Goal: Task Accomplishment & Management: Use online tool/utility

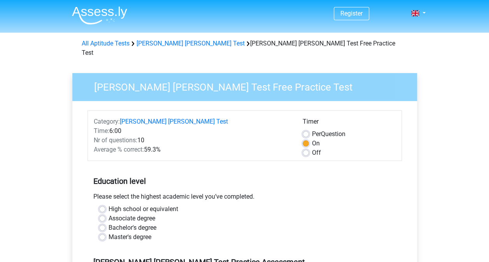
click at [109, 205] on label "High school or equivalent" at bounding box center [144, 209] width 70 height 9
click at [102, 205] on input "High school or equivalent" at bounding box center [102, 209] width 6 height 8
radio input "true"
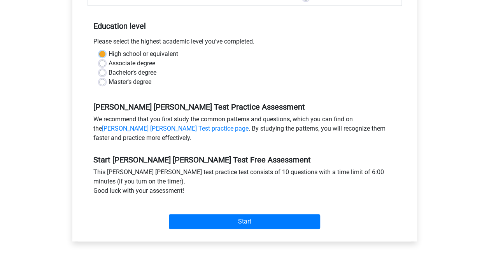
scroll to position [146, 0]
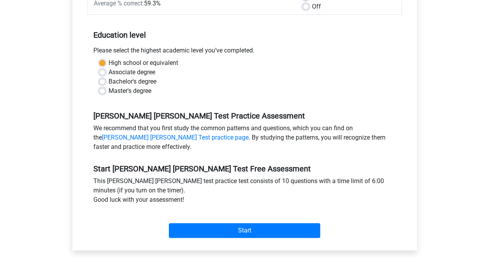
click at [109, 77] on label "Bachelor's degree" at bounding box center [133, 81] width 48 height 9
click at [102, 77] on input "Bachelor's degree" at bounding box center [102, 81] width 6 height 8
radio input "true"
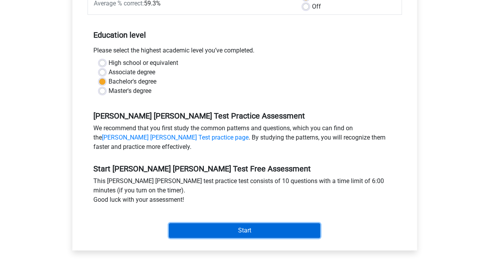
click at [195, 224] on input "Start" at bounding box center [244, 231] width 151 height 15
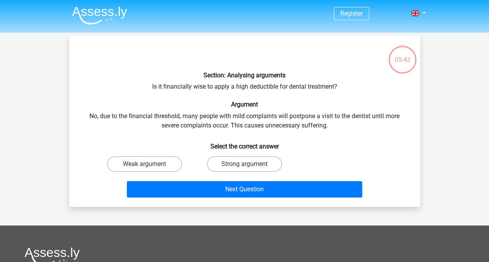
click at [295, 117] on div "Section: Analysing arguments Is it financially wise to apply a high deductible …" at bounding box center [244, 121] width 345 height 159
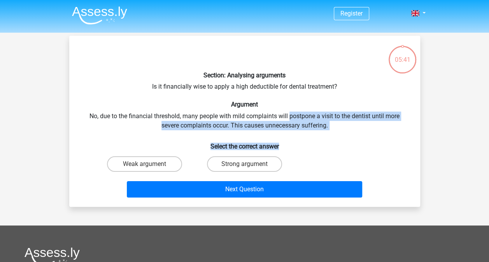
drag, startPoint x: 295, startPoint y: 117, endPoint x: 341, endPoint y: 130, distance: 47.9
click at [341, 130] on div "Section: Analysing arguments Is it financially wise to apply a high deductible …" at bounding box center [244, 121] width 345 height 159
click at [329, 126] on div "Section: Analysing arguments Is it financially wise to apply a high deductible …" at bounding box center [244, 121] width 345 height 159
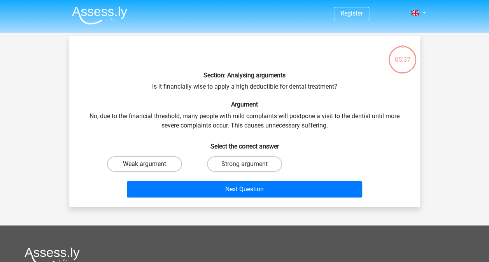
click at [163, 165] on label "Weak argument" at bounding box center [144, 165] width 75 height 16
click at [150, 165] on input "Weak argument" at bounding box center [146, 166] width 5 height 5
radio input "true"
click at [246, 165] on input "Strong argument" at bounding box center [247, 166] width 5 height 5
radio input "true"
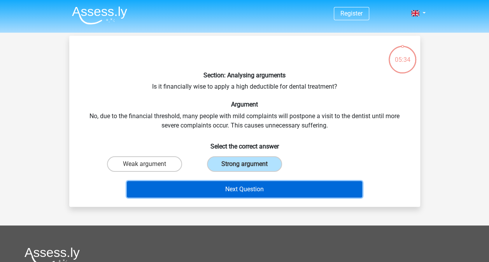
click at [254, 197] on button "Next Question" at bounding box center [245, 189] width 236 height 16
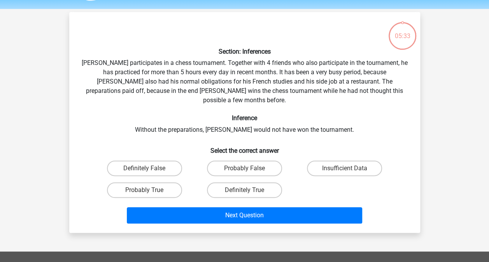
scroll to position [36, 0]
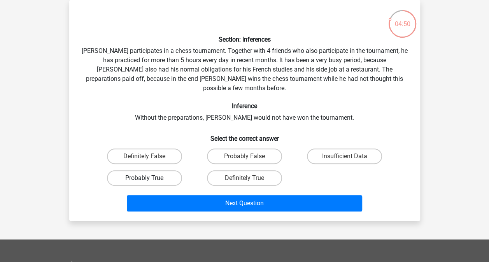
click at [162, 171] on label "Probably True" at bounding box center [144, 179] width 75 height 16
click at [150, 178] on input "Probably True" at bounding box center [146, 180] width 5 height 5
radio input "true"
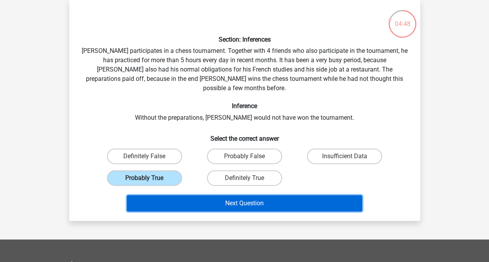
click at [232, 195] on button "Next Question" at bounding box center [245, 203] width 236 height 16
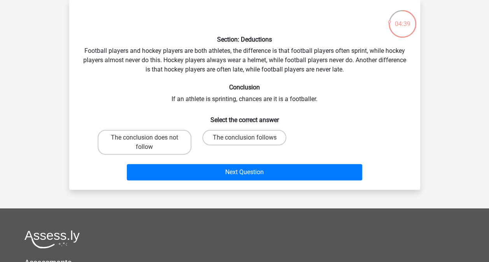
click at [328, 53] on div "Section: Deductions Football players and hockey players are both athletes, the …" at bounding box center [244, 95] width 345 height 178
click at [319, 57] on div "Section: Deductions Football players and hockey players are both athletes, the …" at bounding box center [244, 95] width 345 height 178
drag, startPoint x: 319, startPoint y: 57, endPoint x: 359, endPoint y: 73, distance: 43.3
click at [359, 73] on div "Section: Deductions Football players and hockey players are both athletes, the …" at bounding box center [244, 95] width 345 height 178
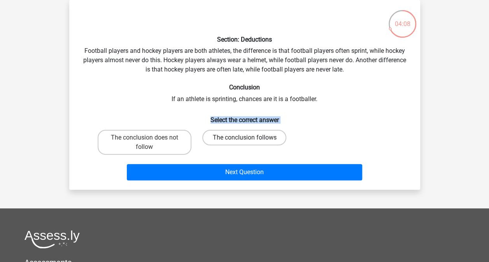
drag, startPoint x: 194, startPoint y: 113, endPoint x: 234, endPoint y: 135, distance: 46.0
click at [234, 135] on div "Section: Deductions Football players and hockey players are both athletes, the …" at bounding box center [244, 95] width 345 height 178
click at [234, 135] on label "The conclusion follows" at bounding box center [244, 138] width 84 height 16
click at [245, 138] on input "The conclusion follows" at bounding box center [247, 140] width 5 height 5
radio input "true"
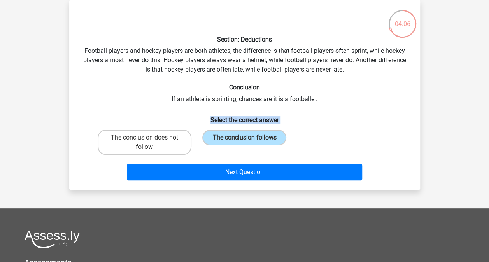
click at [231, 118] on h6 "Select the correct answer" at bounding box center [245, 117] width 326 height 14
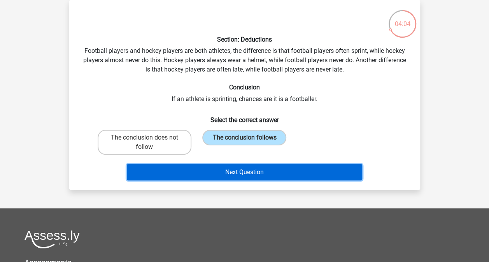
click at [281, 175] on button "Next Question" at bounding box center [245, 172] width 236 height 16
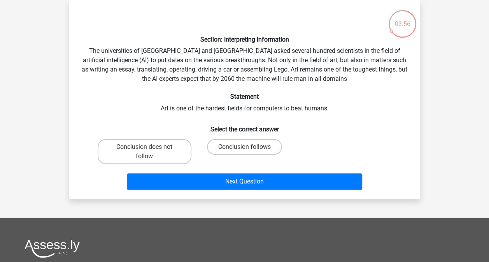
click at [322, 51] on div "Section: Interpreting Information The universities of [GEOGRAPHIC_DATA] and [GE…" at bounding box center [244, 99] width 345 height 187
click at [166, 152] on label "Conclusion does not follow" at bounding box center [145, 151] width 94 height 25
click at [150, 152] on input "Conclusion does not follow" at bounding box center [146, 149] width 5 height 5
radio input "true"
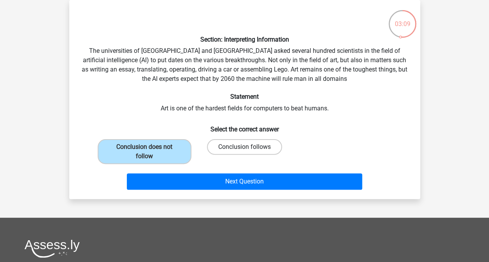
click at [255, 146] on label "Conclusion follows" at bounding box center [244, 147] width 75 height 16
click at [250, 147] on input "Conclusion follows" at bounding box center [247, 149] width 5 height 5
radio input "true"
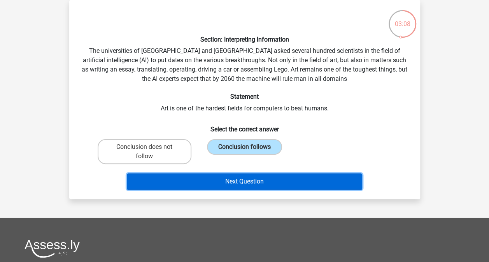
click at [248, 183] on button "Next Question" at bounding box center [245, 182] width 236 height 16
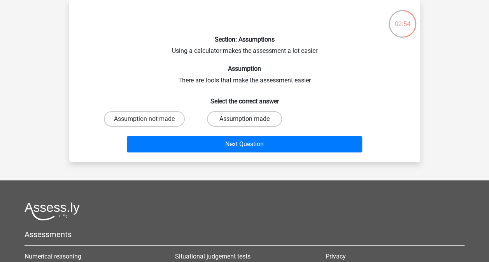
click at [245, 112] on label "Assumption made" at bounding box center [244, 119] width 75 height 16
click at [245, 119] on input "Assumption made" at bounding box center [247, 121] width 5 height 5
radio input "true"
click at [245, 112] on label "Assumption made" at bounding box center [244, 119] width 75 height 16
click at [245, 119] on input "Assumption made" at bounding box center [247, 121] width 5 height 5
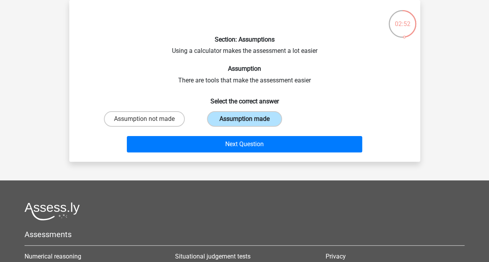
click at [245, 112] on label "Assumption made" at bounding box center [244, 119] width 75 height 16
click at [245, 119] on input "Assumption made" at bounding box center [247, 121] width 5 height 5
click at [245, 112] on label "Assumption made" at bounding box center [244, 119] width 75 height 16
click at [245, 119] on input "Assumption made" at bounding box center [247, 121] width 5 height 5
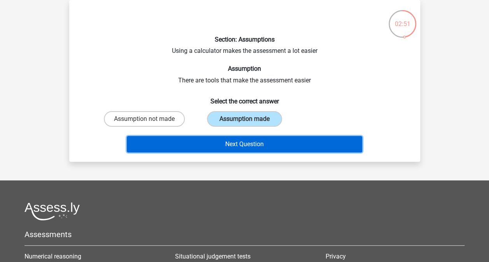
click at [230, 144] on button "Next Question" at bounding box center [245, 144] width 236 height 16
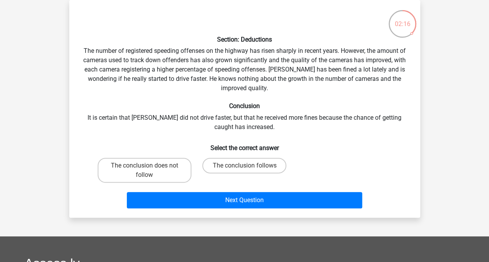
click at [183, 86] on div "Section: Deductions The number of registered speeding offenses on the highway h…" at bounding box center [244, 109] width 345 height 206
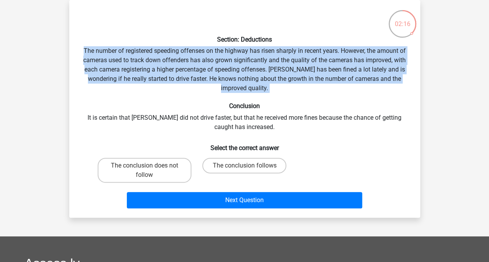
click at [183, 86] on div "Section: Deductions The number of registered speeding offenses on the highway h…" at bounding box center [244, 109] width 345 height 206
click at [294, 83] on div "Section: Deductions The number of registered speeding offenses on the highway h…" at bounding box center [244, 109] width 345 height 206
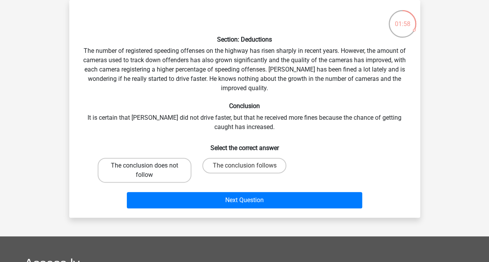
click at [166, 173] on label "The conclusion does not follow" at bounding box center [145, 170] width 94 height 25
click at [150, 171] on input "The conclusion does not follow" at bounding box center [146, 168] width 5 height 5
radio input "true"
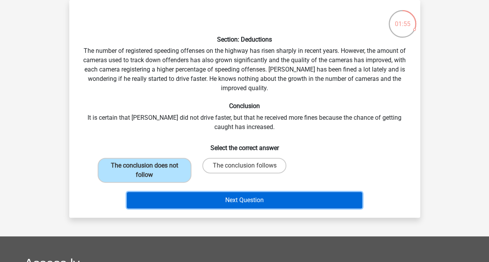
click at [231, 197] on button "Next Question" at bounding box center [245, 200] width 236 height 16
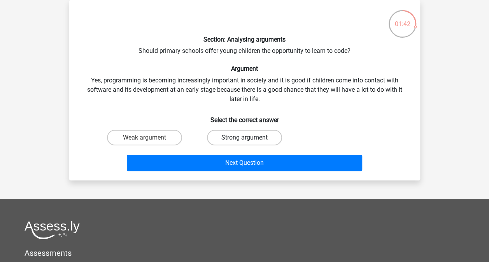
click at [254, 139] on label "Strong argument" at bounding box center [244, 138] width 75 height 16
click at [250, 139] on input "Strong argument" at bounding box center [247, 140] width 5 height 5
radio input "true"
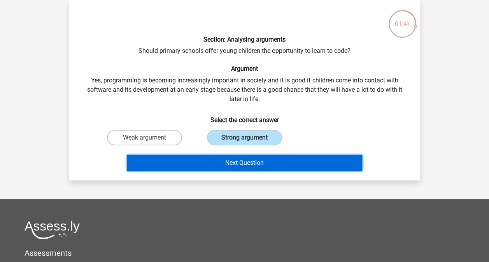
click at [252, 162] on button "Next Question" at bounding box center [245, 163] width 236 height 16
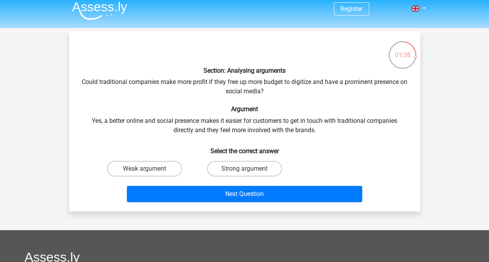
scroll to position [0, 0]
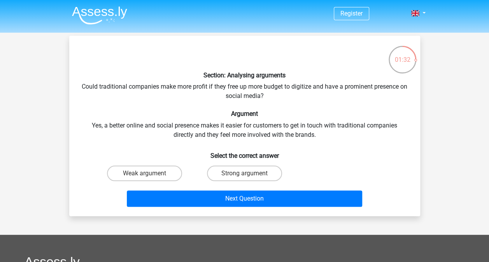
click at [360, 86] on div "Section: Analysing arguments Could traditional companies make more profit if th…" at bounding box center [244, 126] width 345 height 168
click at [174, 177] on label "Weak argument" at bounding box center [144, 174] width 75 height 16
click at [150, 177] on input "Weak argument" at bounding box center [146, 176] width 5 height 5
radio input "true"
click at [174, 177] on label "Weak argument" at bounding box center [144, 174] width 75 height 16
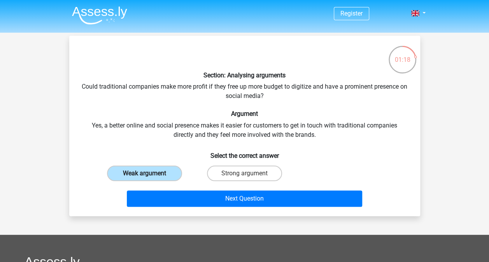
click at [150, 177] on input "Weak argument" at bounding box center [146, 176] width 5 height 5
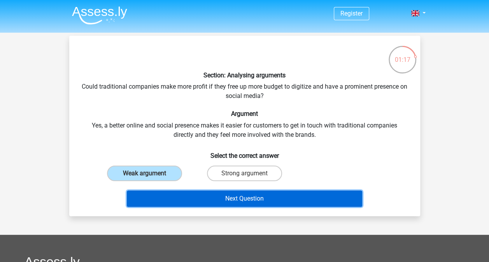
click at [230, 196] on button "Next Question" at bounding box center [245, 199] width 236 height 16
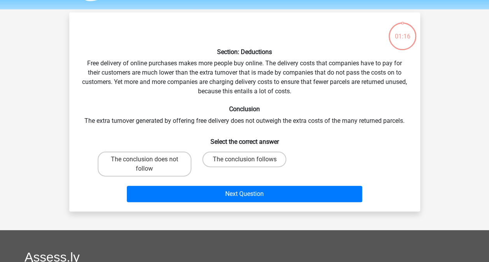
scroll to position [36, 0]
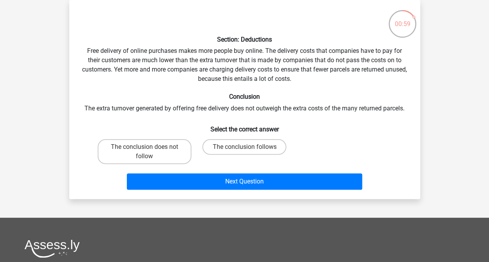
click at [210, 107] on div "Section: Deductions Free delivery of online purchases makes more people buy onl…" at bounding box center [244, 99] width 345 height 187
click at [267, 109] on div "Section: Deductions Free delivery of online purchases makes more people buy onl…" at bounding box center [244, 99] width 345 height 187
click at [389, 118] on div "Section: Deductions Free delivery of online purchases makes more people buy onl…" at bounding box center [244, 99] width 345 height 187
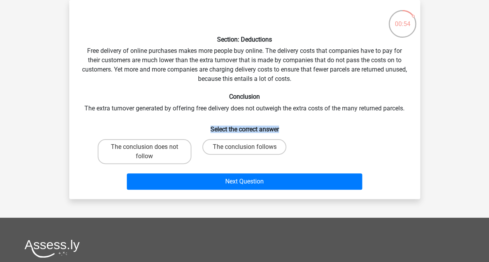
click at [389, 118] on div "Section: Deductions Free delivery of online purchases makes more people buy onl…" at bounding box center [244, 99] width 345 height 187
drag, startPoint x: 389, startPoint y: 118, endPoint x: 361, endPoint y: 115, distance: 28.2
click at [361, 115] on div "Section: Deductions Free delivery of online purchases makes more people buy onl…" at bounding box center [244, 99] width 345 height 187
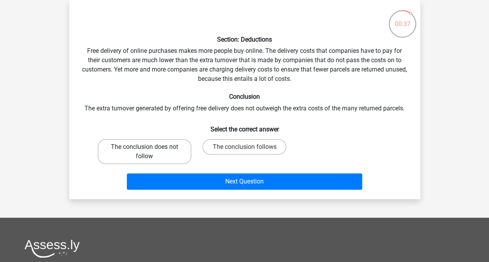
click at [182, 158] on label "The conclusion does not follow" at bounding box center [145, 151] width 94 height 25
click at [150, 152] on input "The conclusion does not follow" at bounding box center [146, 149] width 5 height 5
radio input "true"
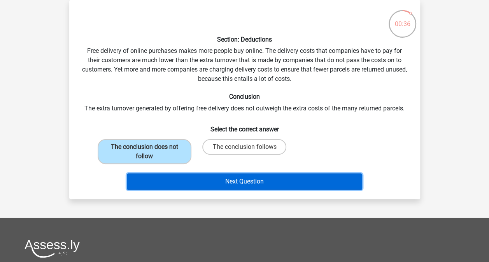
click at [215, 178] on button "Next Question" at bounding box center [245, 182] width 236 height 16
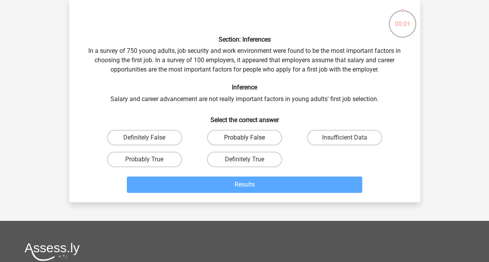
click at [254, 142] on label "Probably False" at bounding box center [244, 138] width 75 height 16
click at [250, 142] on input "Probably False" at bounding box center [247, 140] width 5 height 5
radio input "true"
